Goal: Information Seeking & Learning: Learn about a topic

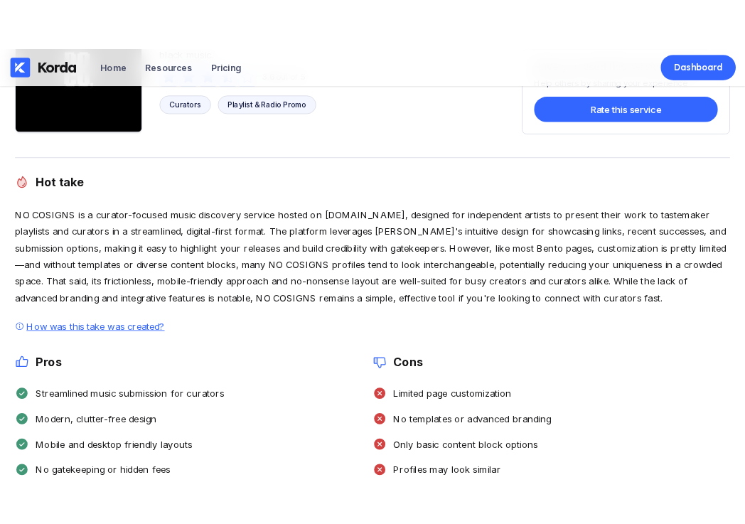
scroll to position [128, 0]
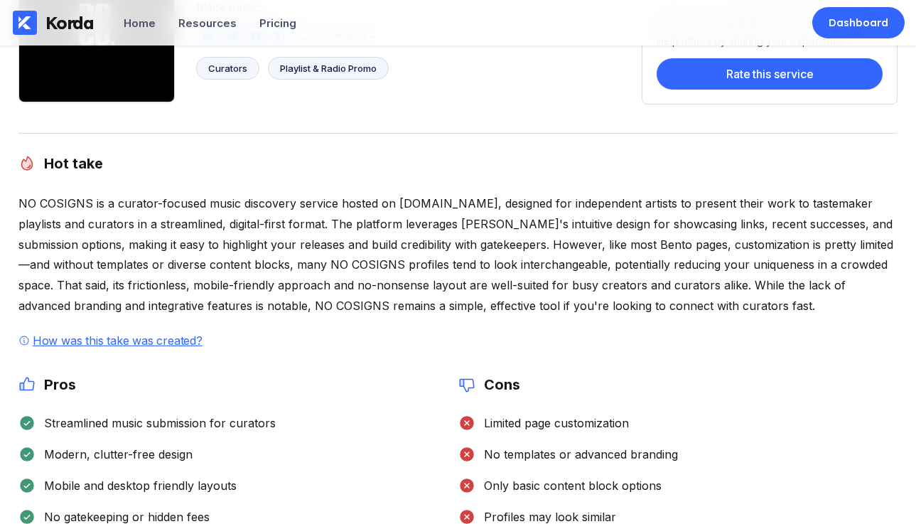
click at [175, 342] on div "How was this take was created?" at bounding box center [118, 340] width 176 height 14
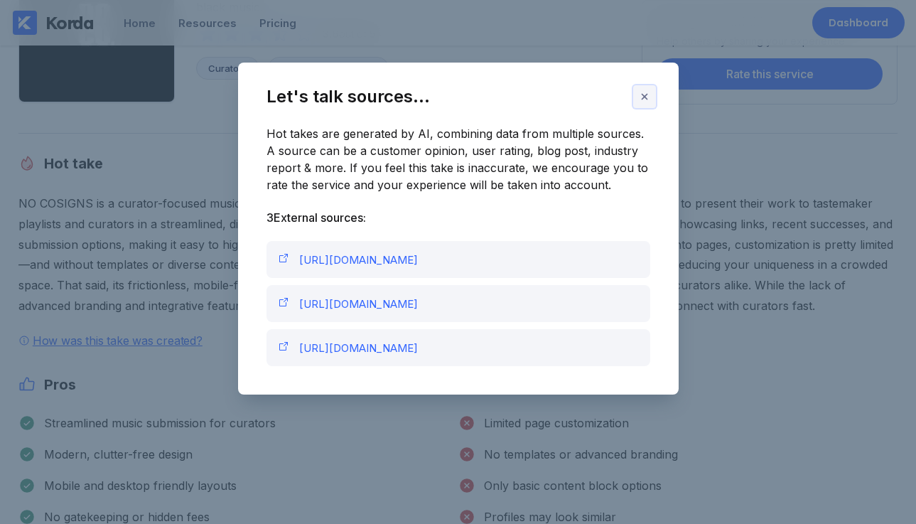
click at [637, 100] on button at bounding box center [644, 96] width 23 height 23
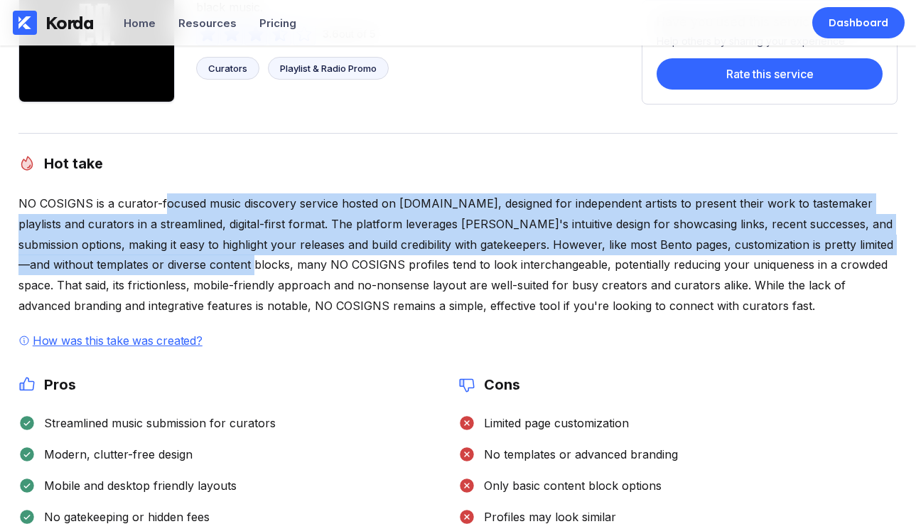
drag, startPoint x: 161, startPoint y: 202, endPoint x: 248, endPoint y: 257, distance: 102.6
click at [248, 257] on div "NO COSIGNS is a curator-focused music discovery service hosted on [DOMAIN_NAME]…" at bounding box center [457, 254] width 879 height 123
click at [233, 223] on div "NO COSIGNS is a curator-focused music discovery service hosted on [DOMAIN_NAME]…" at bounding box center [457, 254] width 879 height 123
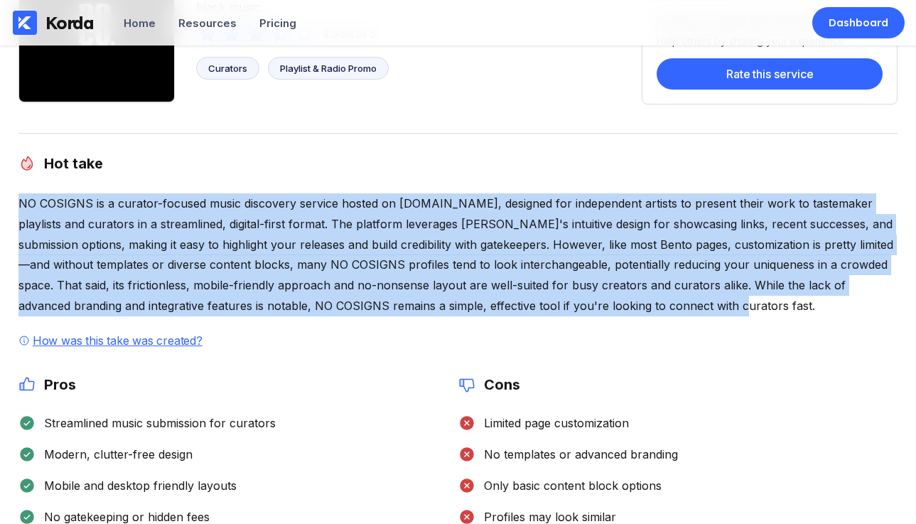
drag, startPoint x: 20, startPoint y: 203, endPoint x: 676, endPoint y: 301, distance: 663.6
click at [676, 301] on div "NO COSIGNS is a curator-focused music discovery service hosted on [DOMAIN_NAME]…" at bounding box center [457, 254] width 879 height 123
copy div "NO COSIGNS is a curator-focused music discovery service hosted on [DOMAIN_NAME]…"
click at [691, 275] on div "NO COSIGNS is a curator-focused music discovery service hosted on [DOMAIN_NAME]…" at bounding box center [457, 254] width 879 height 123
